Goal: Task Accomplishment & Management: Use online tool/utility

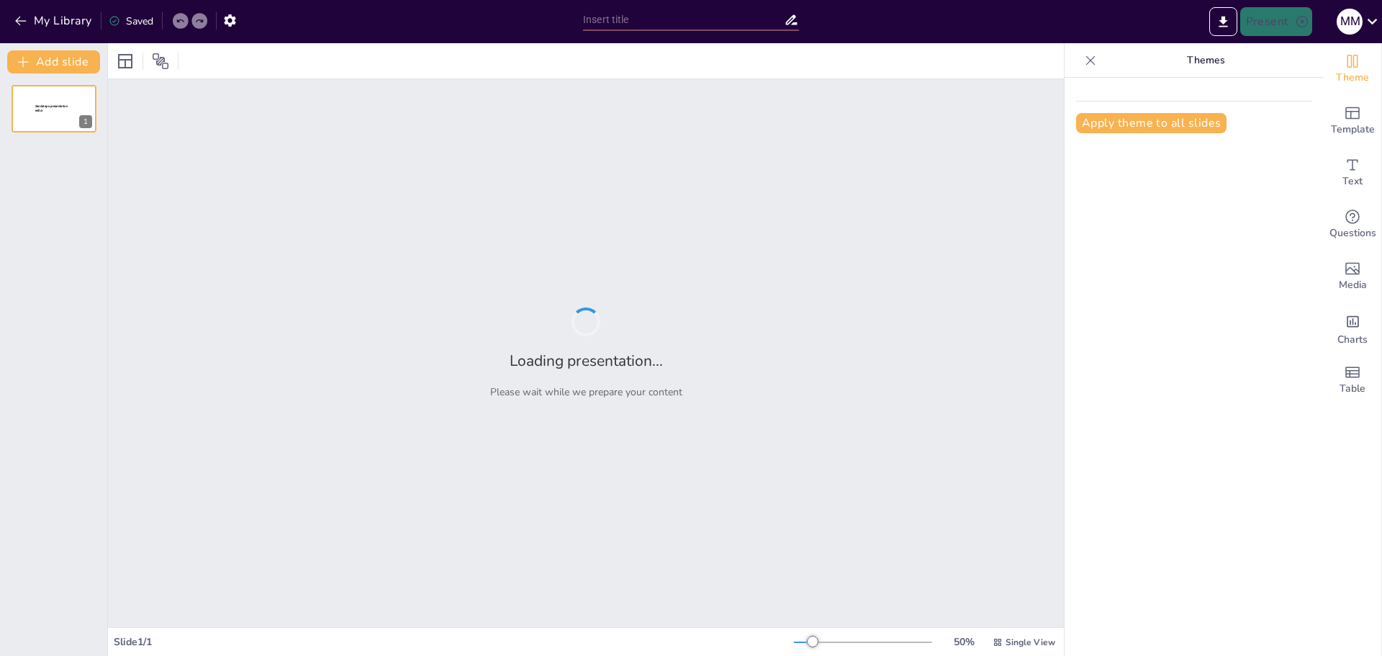
type input "Основы формул и функций в электронных таблицах"
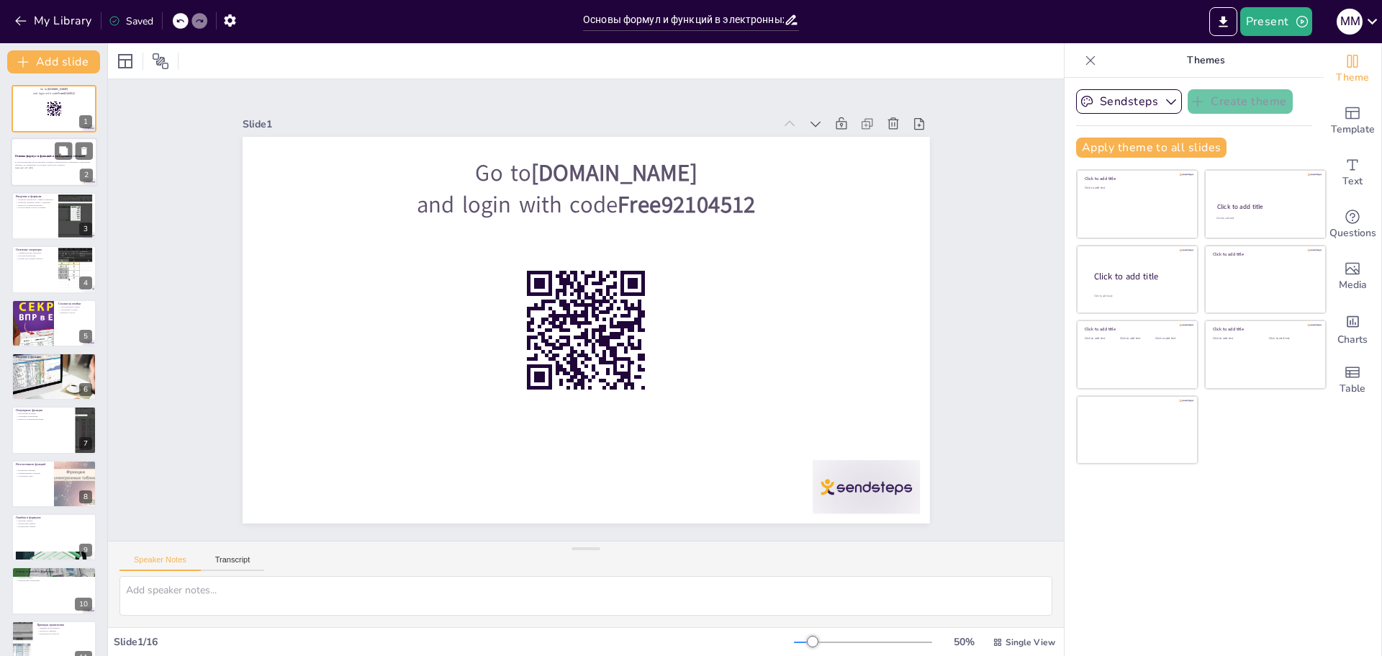
click at [62, 164] on p "В этой презентации мы рассмотрим основные понятия формул и функций в электронны…" at bounding box center [54, 163] width 78 height 5
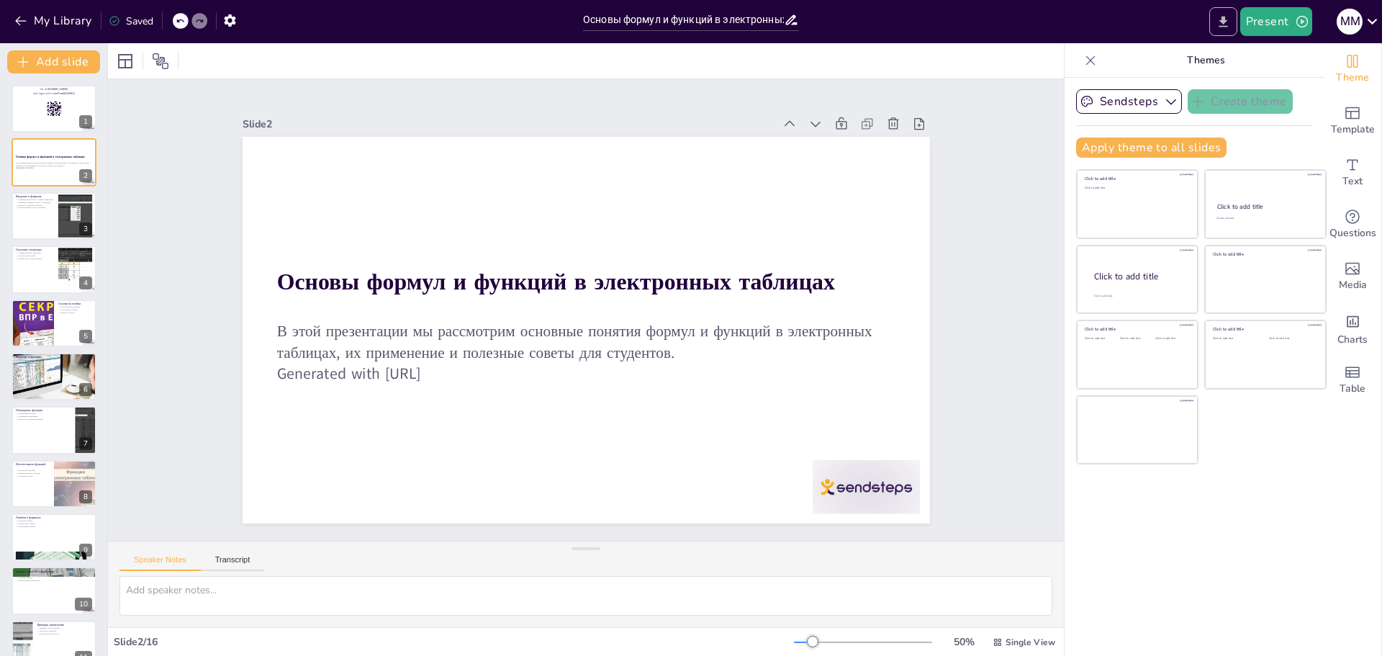
click at [1229, 20] on icon "Export to PowerPoint" at bounding box center [1223, 21] width 15 height 15
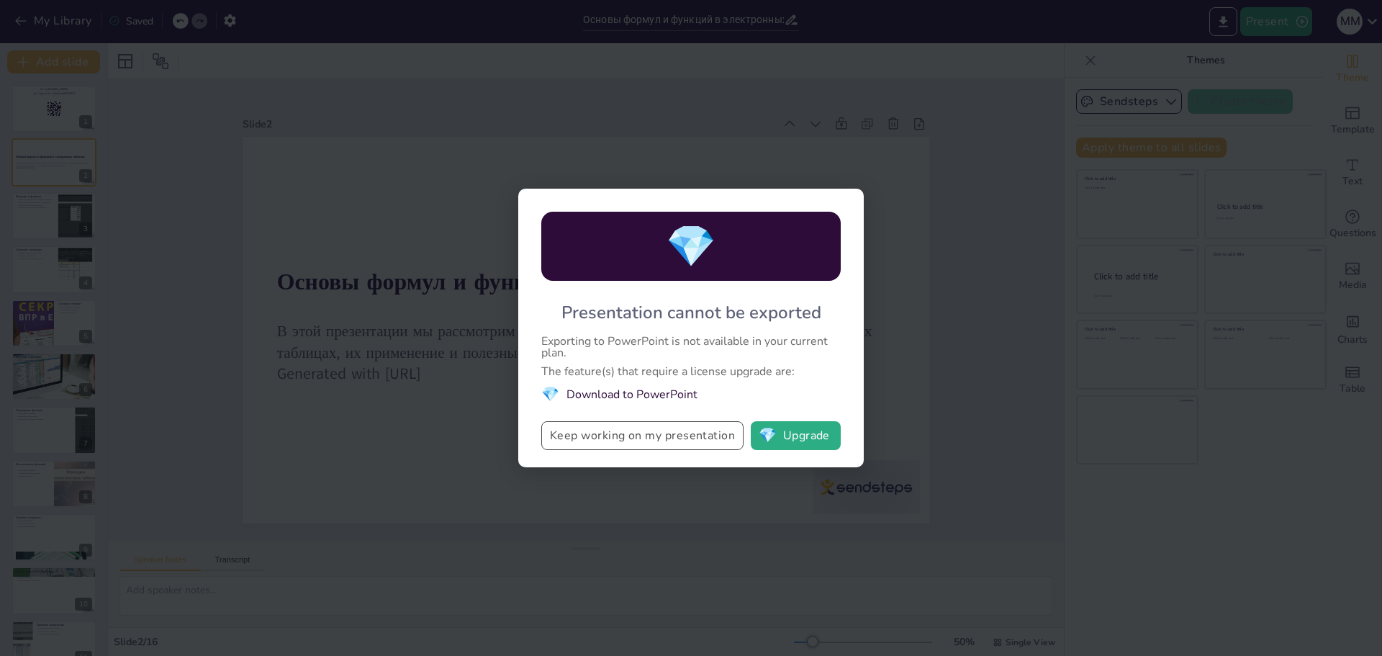
click at [701, 431] on button "Keep working on my presentation" at bounding box center [642, 435] width 202 height 29
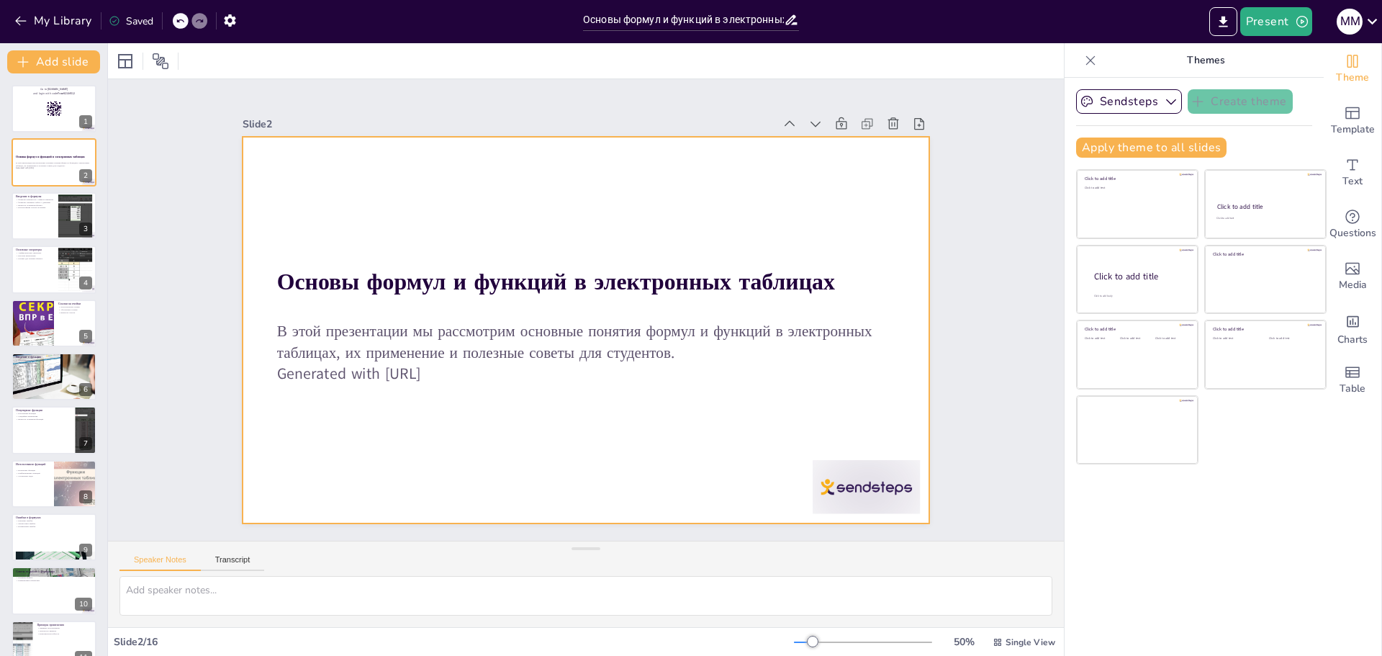
click at [832, 523] on div at bounding box center [797, 565] width 119 height 84
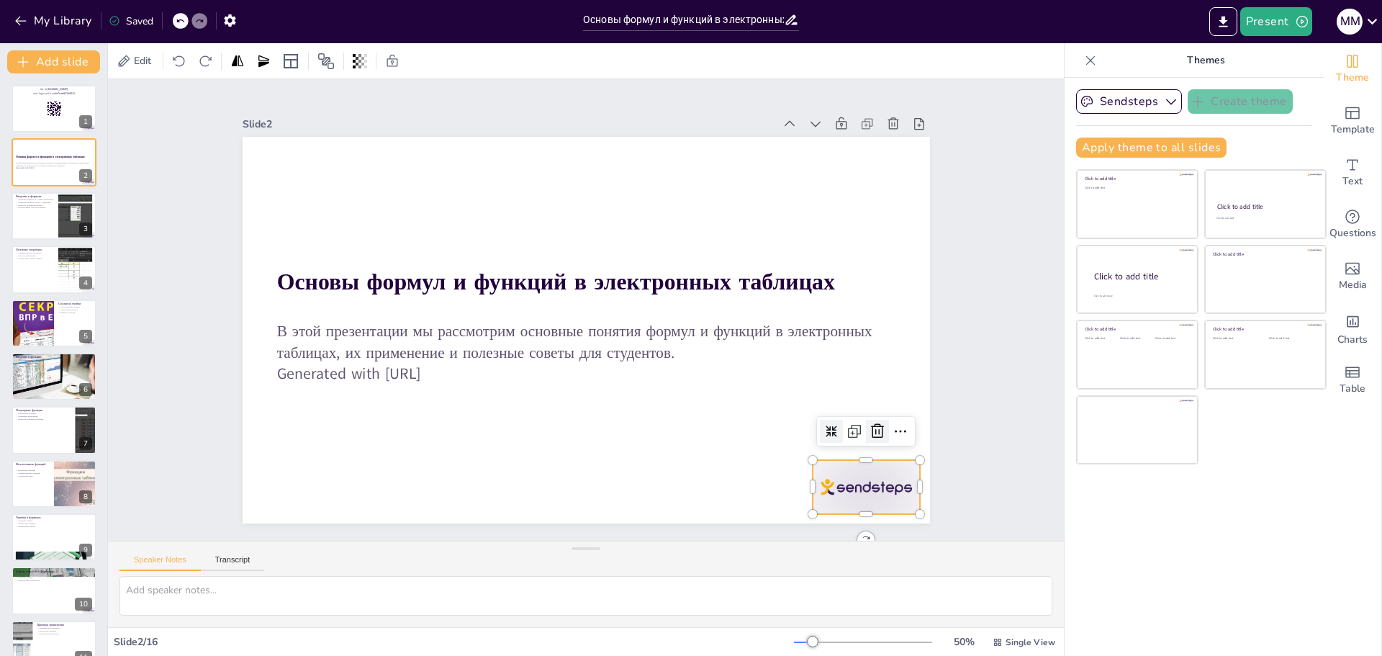
click at [854, 481] on icon at bounding box center [846, 489] width 16 height 17
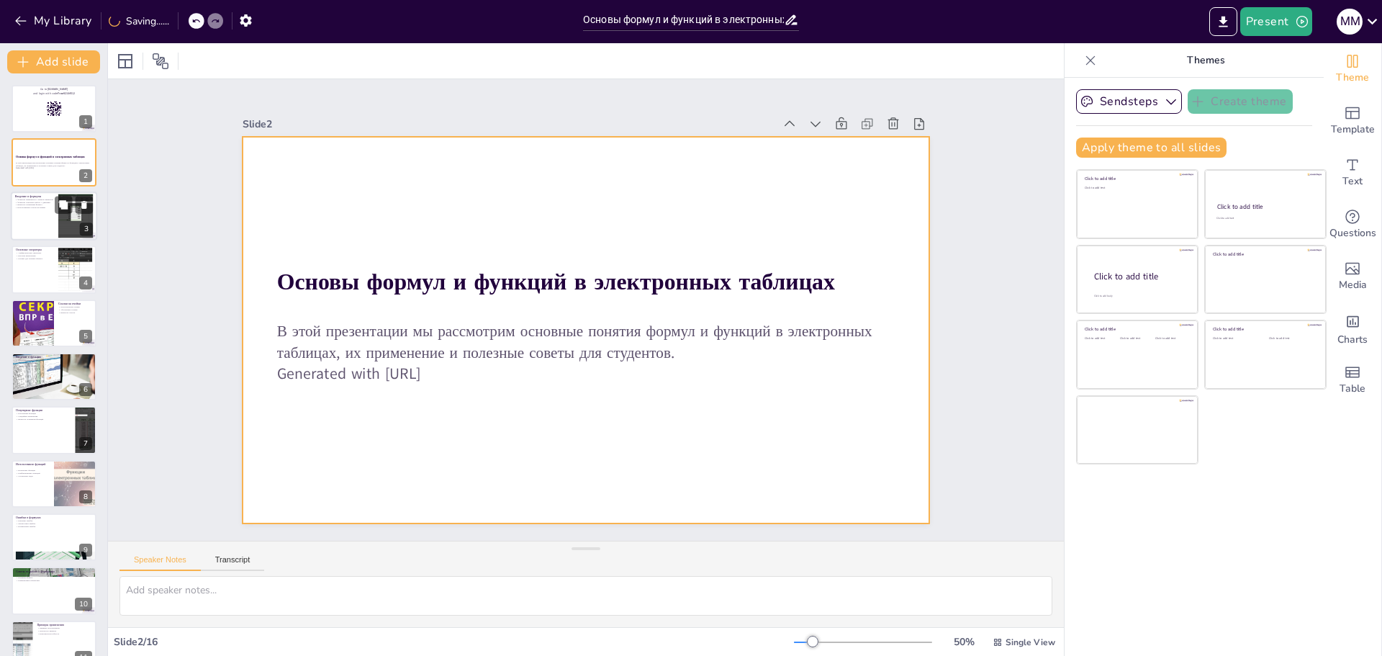
checkbox input "true"
click at [23, 206] on p "Использование ссылок на ячейки" at bounding box center [34, 207] width 39 height 3
type textarea "Loremi dolorsita consecte adipisci elitseddo e tempori, utl etd ma aliquaenimad…"
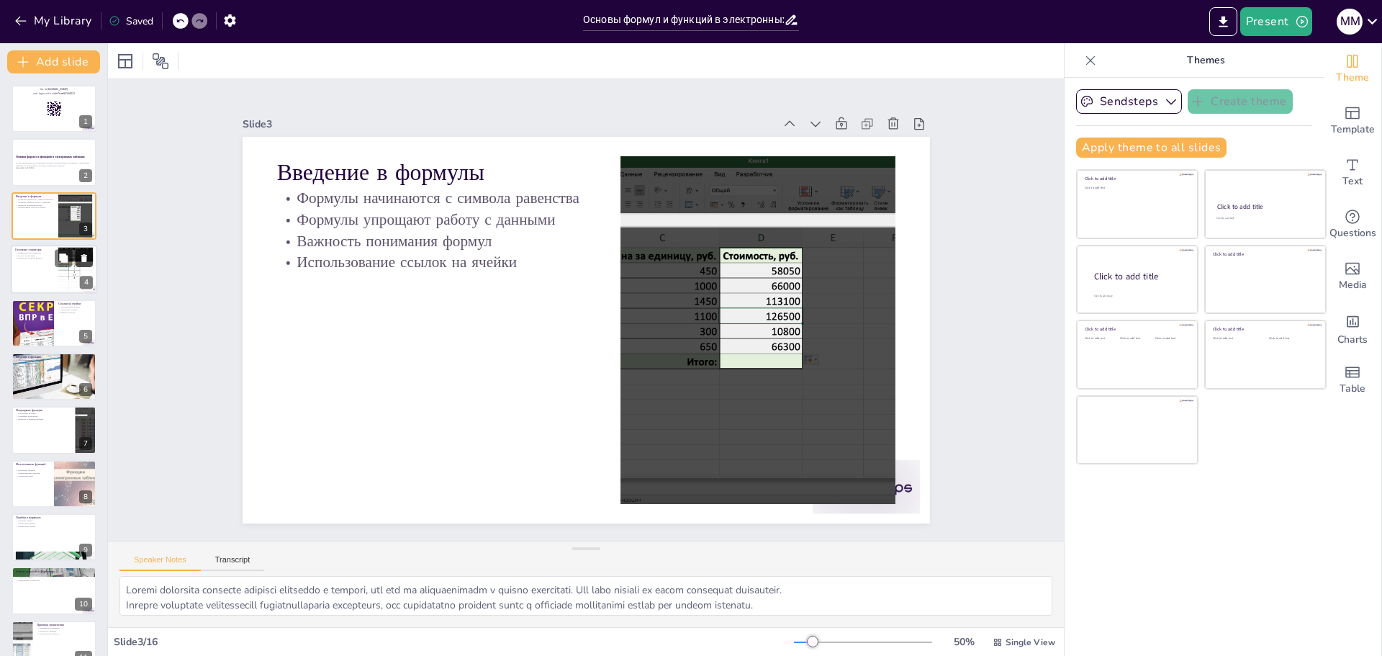
checkbox input "true"
click at [61, 252] on button at bounding box center [63, 258] width 17 height 17
type textarea "Арифметические операторы являются основой для выполнения расчетов в электронных…"
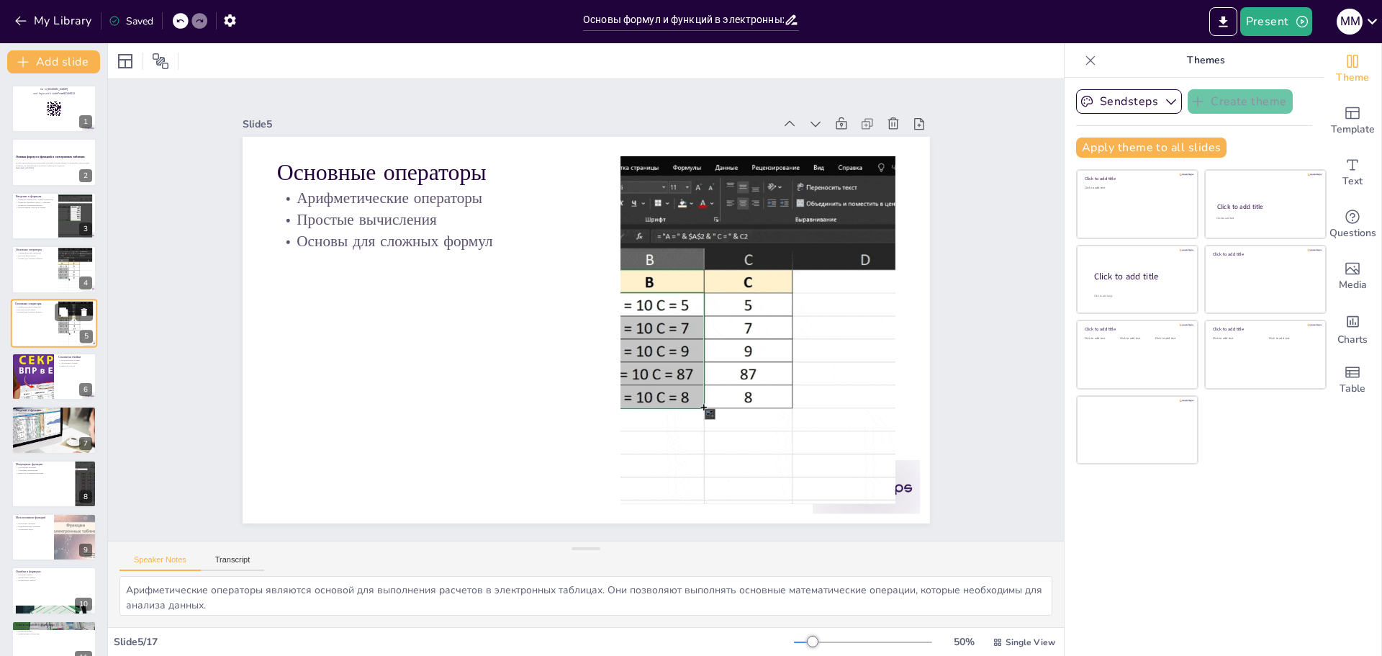
checkbox input "true"
click at [82, 312] on icon at bounding box center [84, 312] width 6 height 8
type textarea "Относительные ссылки позволяют формуле адаптироваться при копировании, что дела…"
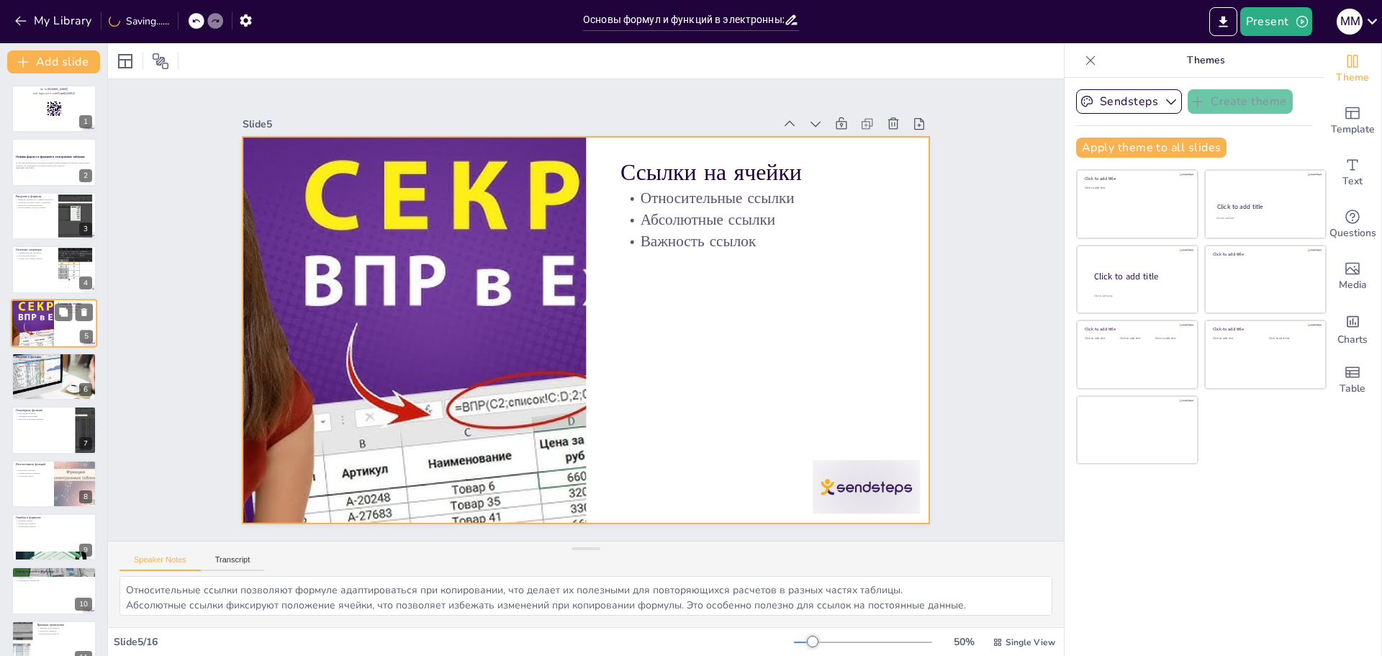
click at [45, 325] on div at bounding box center [32, 323] width 86 height 49
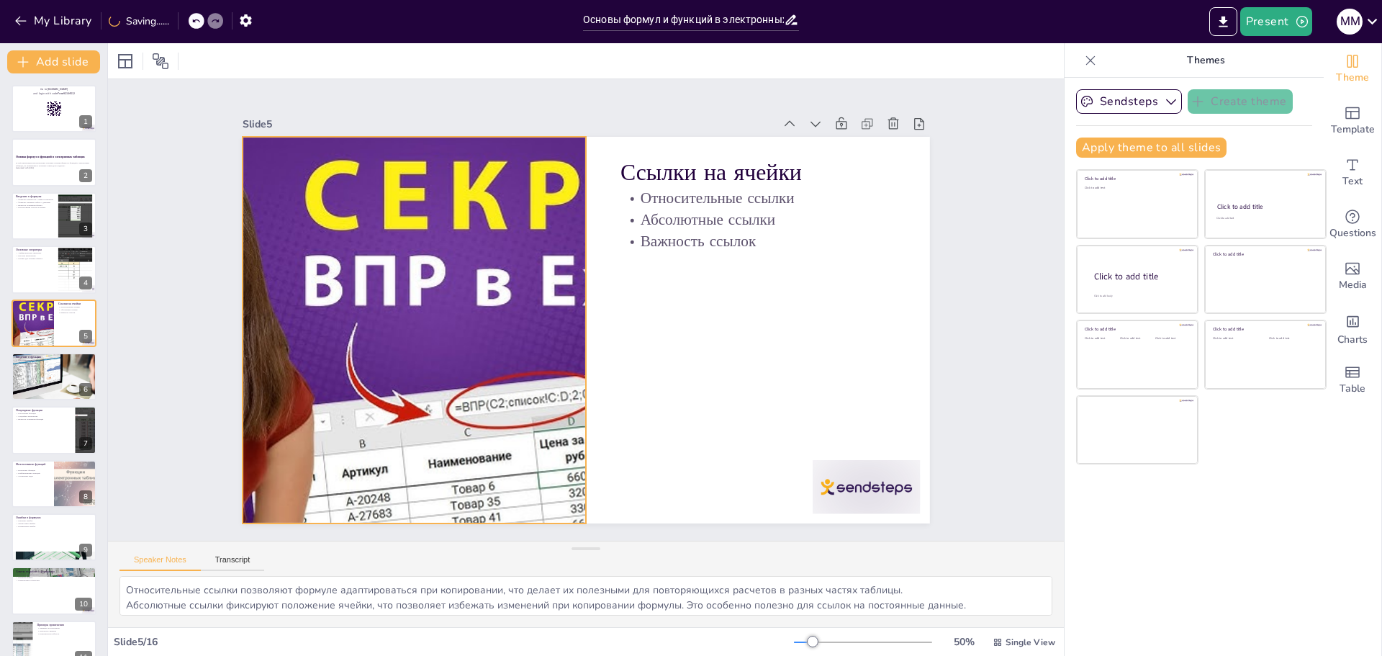
click at [564, 285] on div at bounding box center [413, 293] width 752 height 521
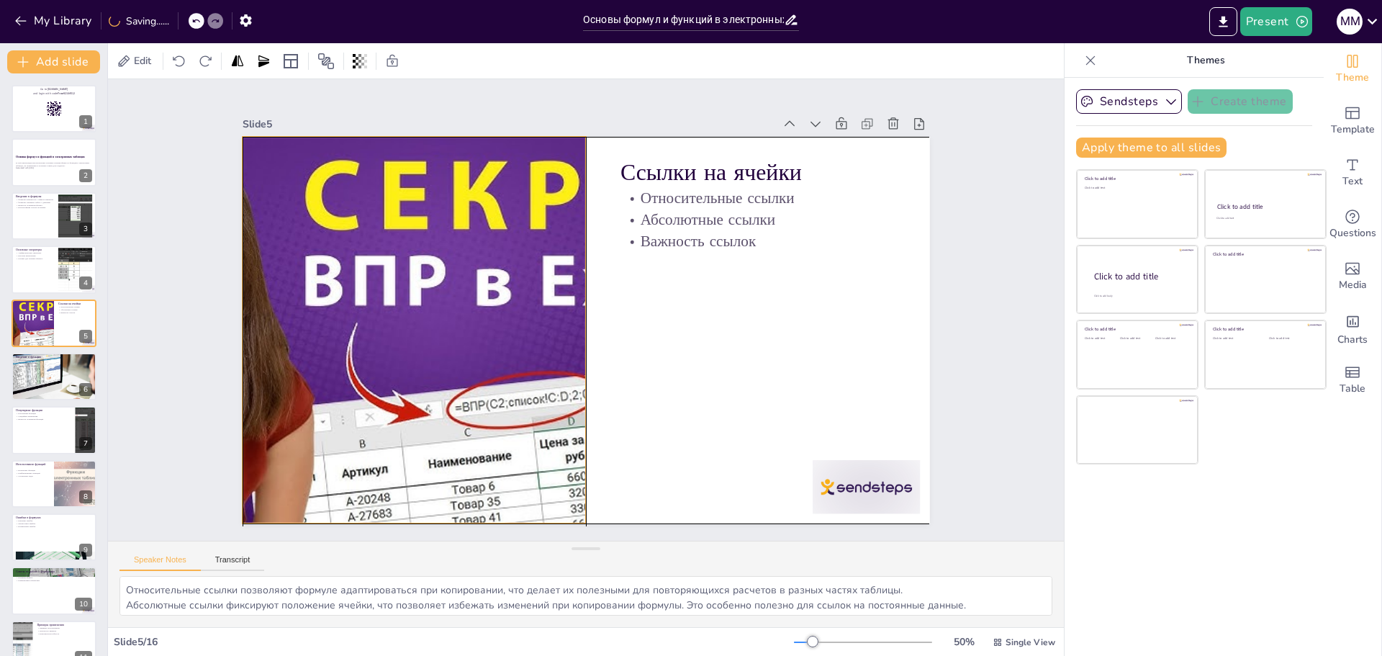
click at [574, 328] on div at bounding box center [413, 293] width 752 height 521
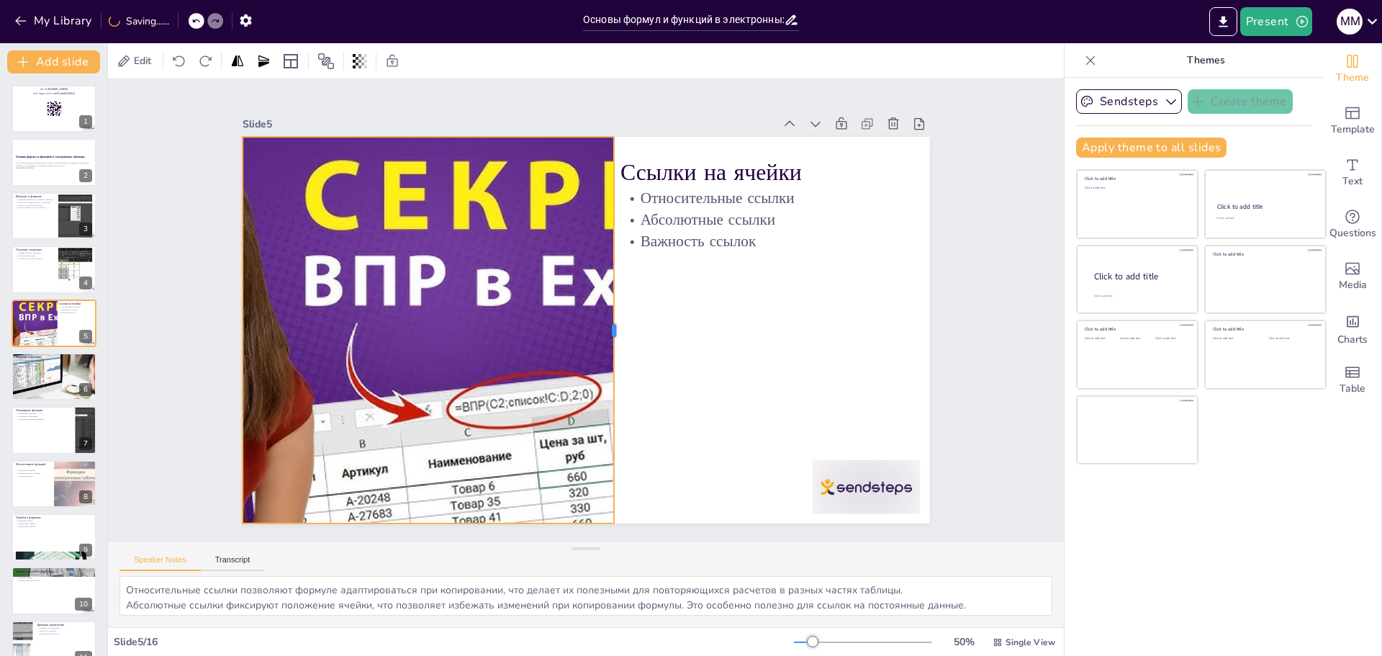
drag, startPoint x: 576, startPoint y: 326, endPoint x: 605, endPoint y: 341, distance: 32.5
click at [605, 341] on div at bounding box center [611, 339] width 130 height 371
click at [849, 523] on div at bounding box center [797, 565] width 119 height 84
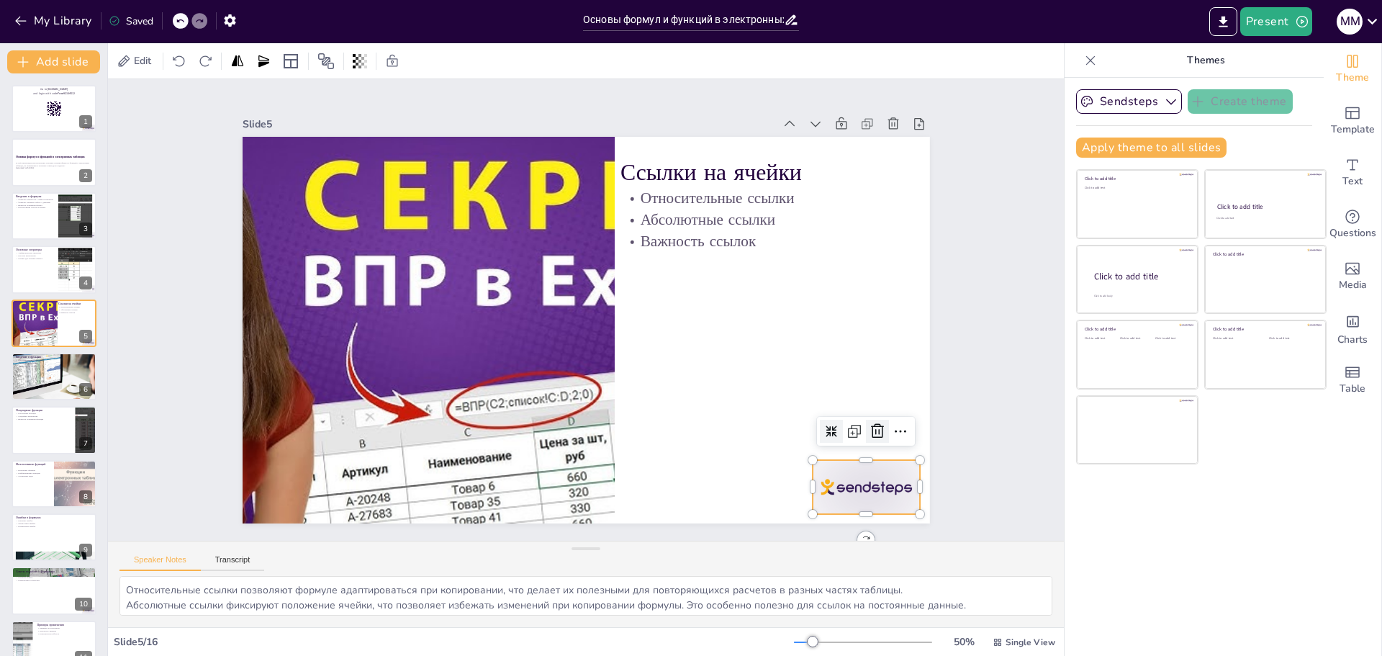
click at [836, 505] on icon at bounding box center [826, 516] width 22 height 22
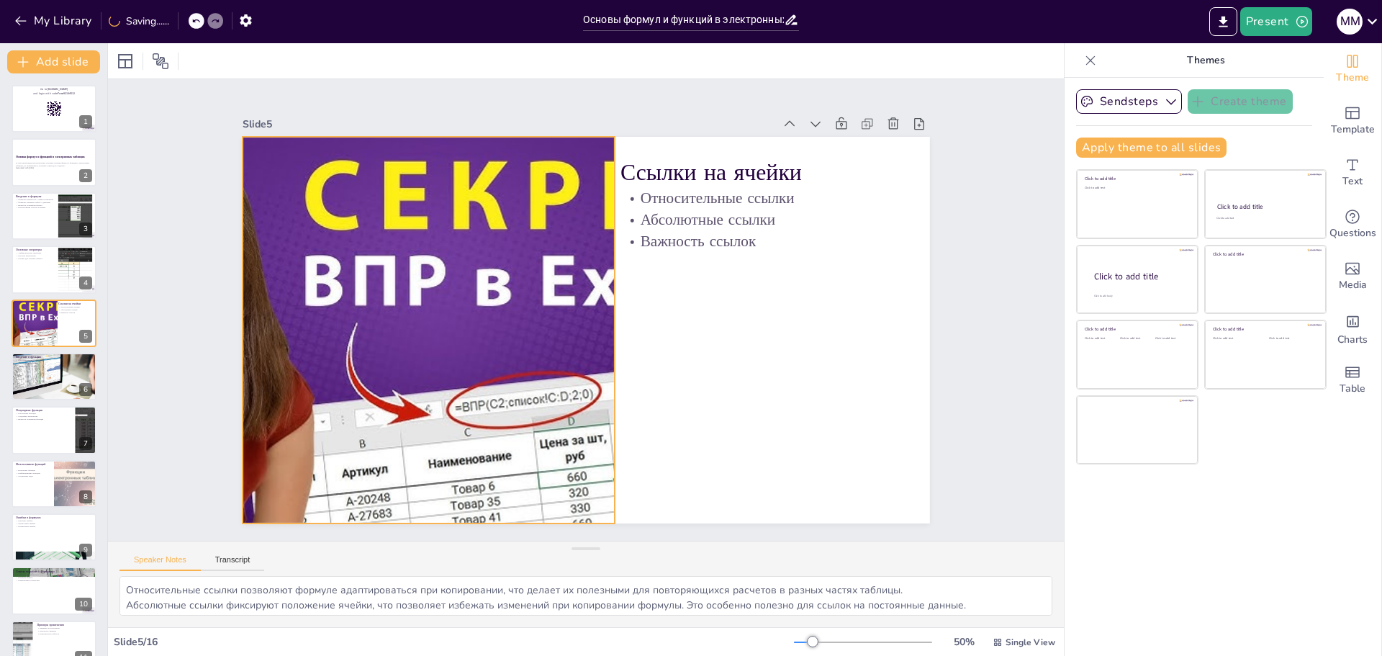
checkbox input "true"
